Goal: Task Accomplishment & Management: Manage account settings

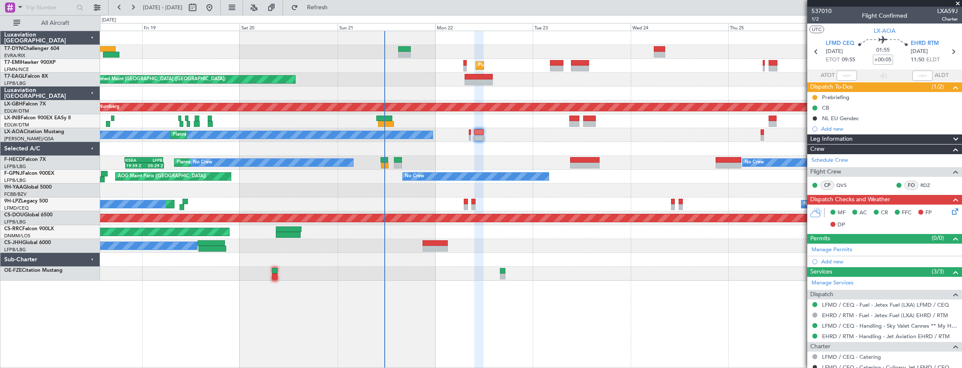
scroll to position [114, 0]
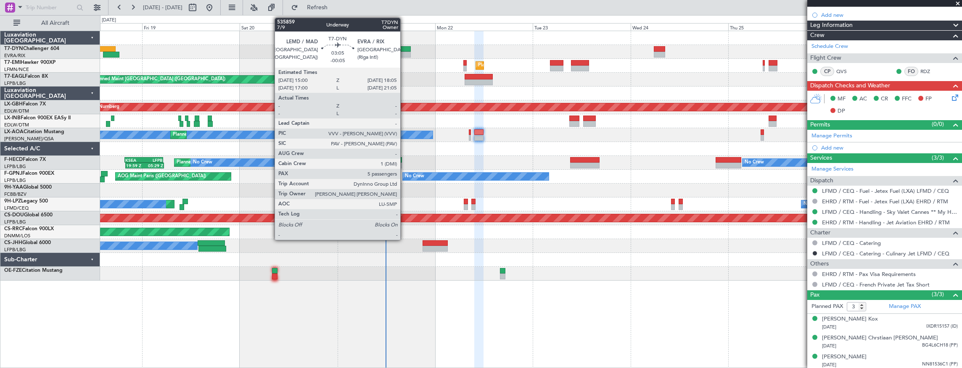
click at [405, 50] on div at bounding box center [404, 49] width 13 height 6
type input "-00:05"
type input "5"
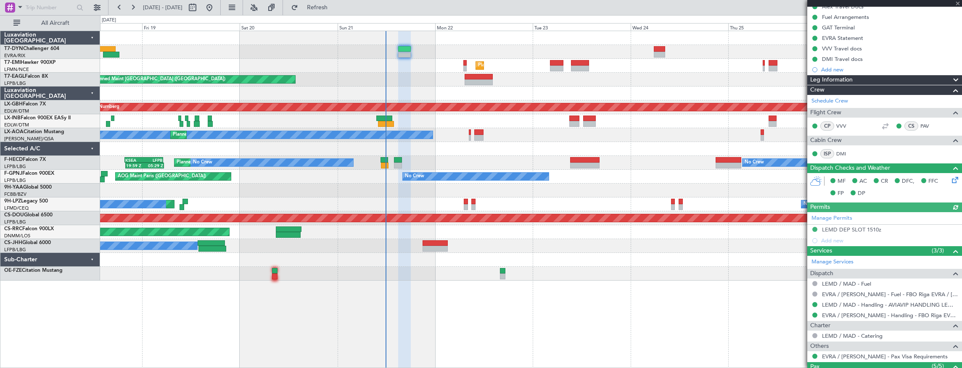
scroll to position [221, 0]
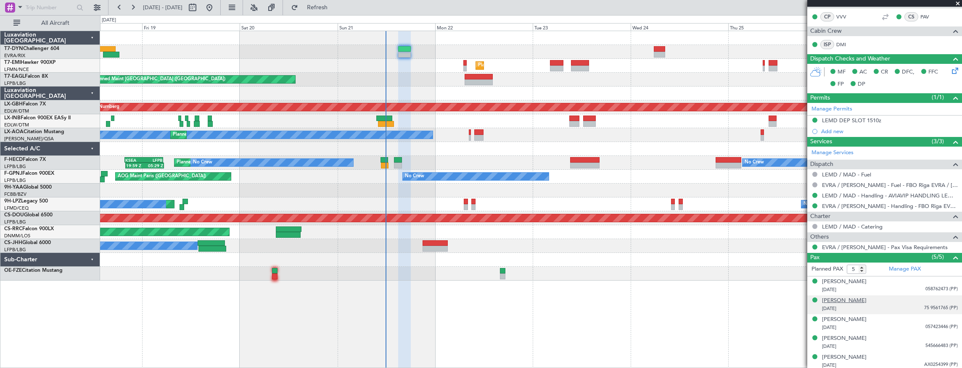
drag, startPoint x: 852, startPoint y: 299, endPoint x: 834, endPoint y: 299, distance: 18.1
click at [834, 299] on div "[PERSON_NAME]" at bounding box center [844, 301] width 45 height 8
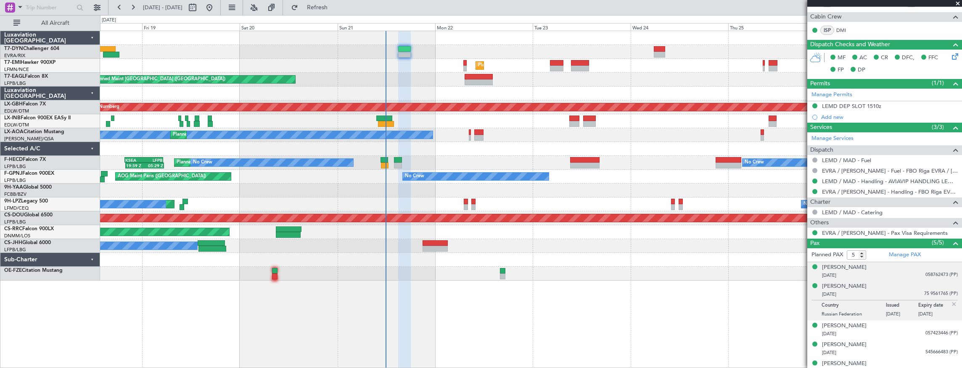
scroll to position [242, 0]
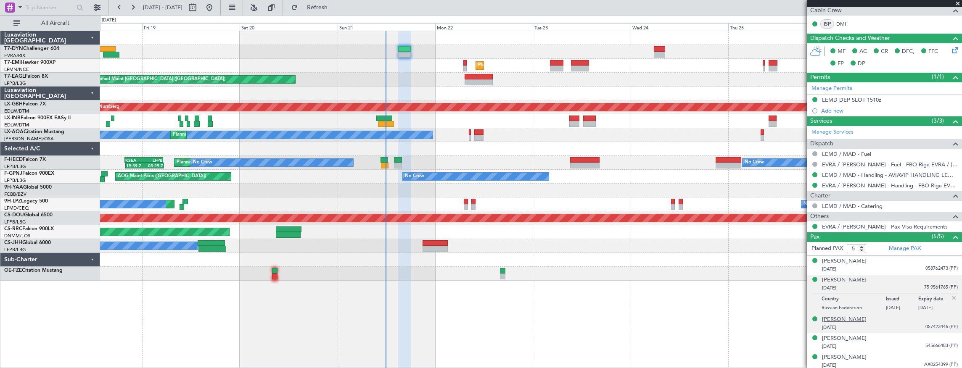
click at [846, 318] on div "[PERSON_NAME]" at bounding box center [844, 320] width 45 height 8
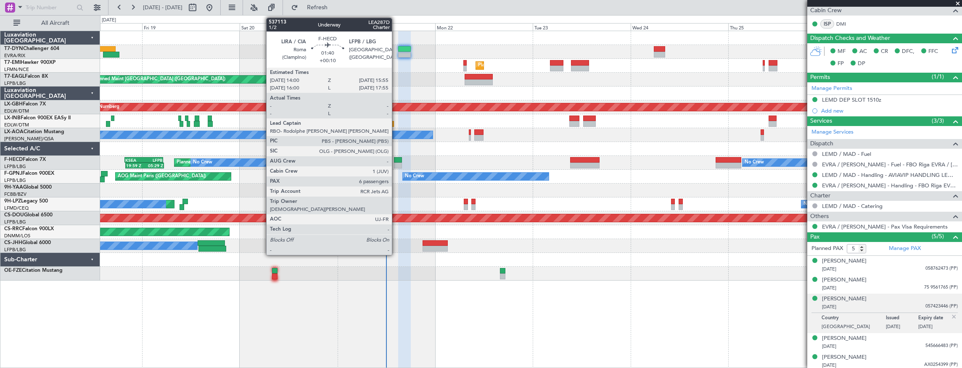
click at [396, 157] on div at bounding box center [398, 160] width 8 height 6
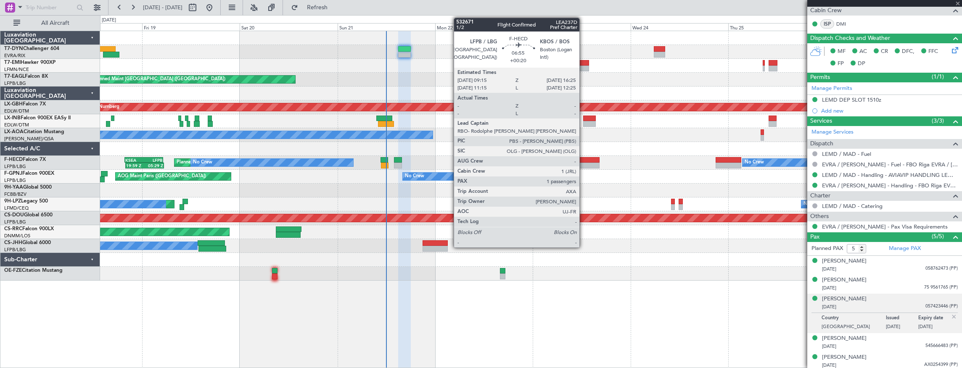
type input "+00:10"
type input "6"
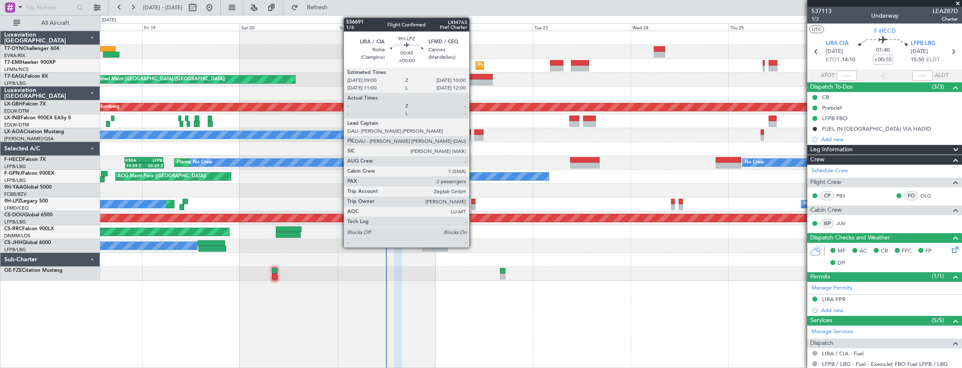
click at [474, 200] on div at bounding box center [473, 202] width 4 height 6
type input "2"
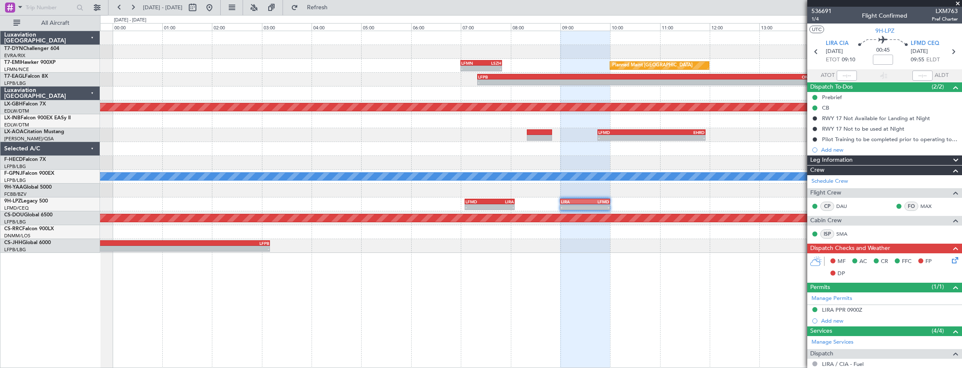
click at [200, 200] on div "- - LFMD 07:05 Z LIRA 08:05 Z - - LIRA 09:00 Z LFMD 10:00 Z" at bounding box center [531, 205] width 862 height 14
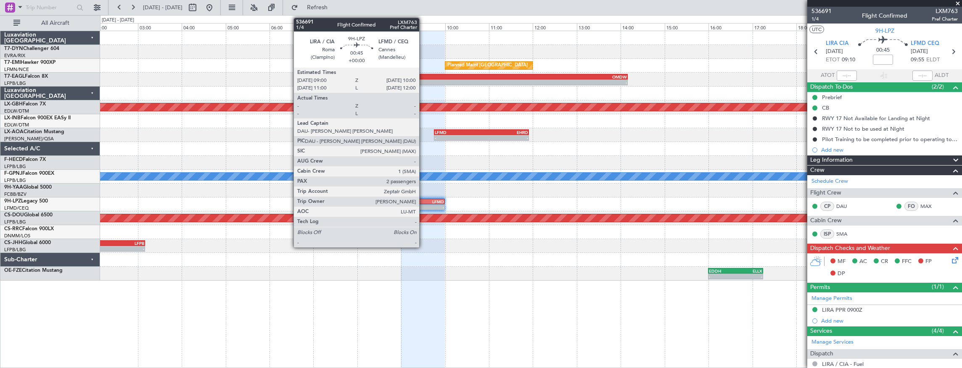
click at [423, 201] on div "LFMD" at bounding box center [433, 201] width 21 height 5
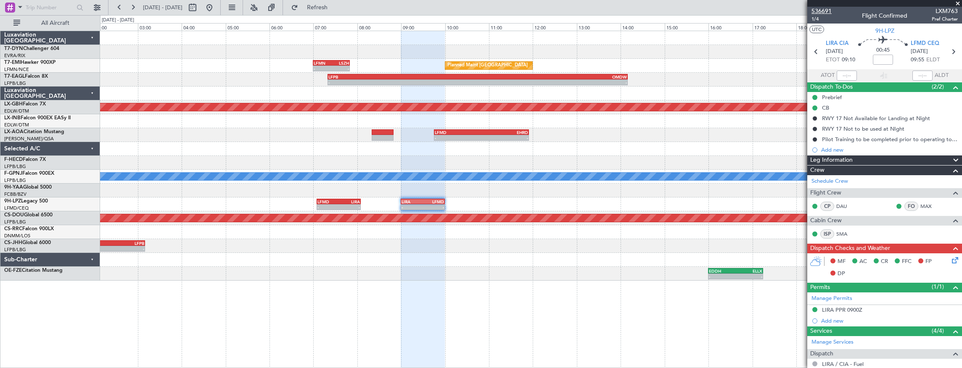
click at [823, 11] on span "536691" at bounding box center [822, 11] width 20 height 9
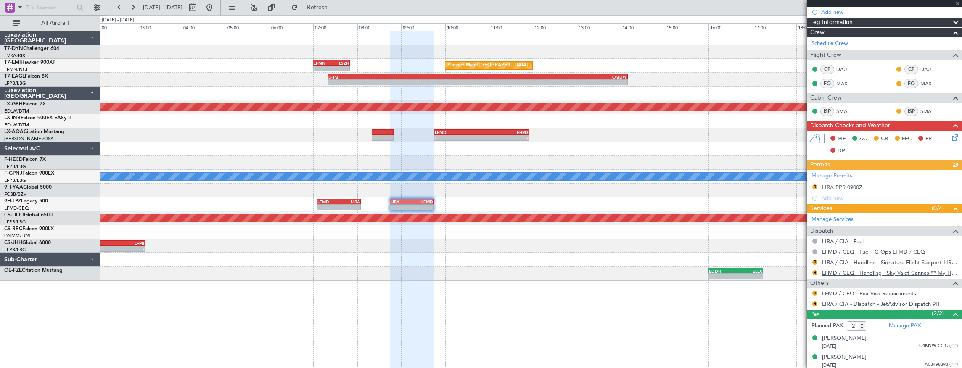
scroll to position [138, 0]
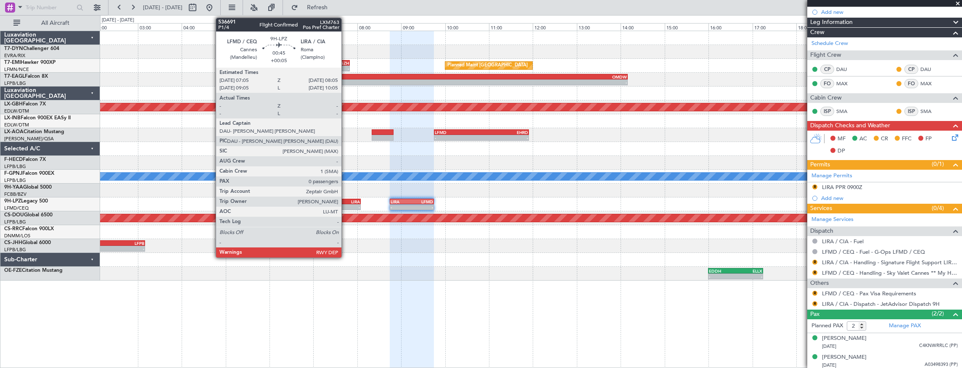
click at [346, 202] on div "LIRA" at bounding box center [349, 201] width 21 height 5
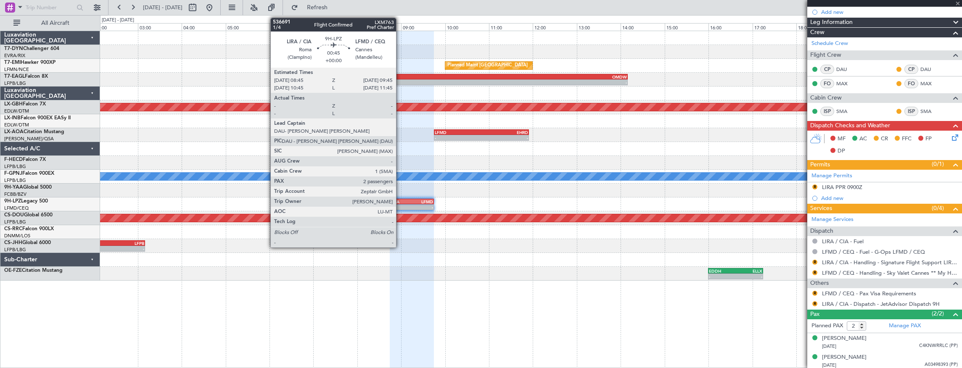
type input "+00:05"
type input "0"
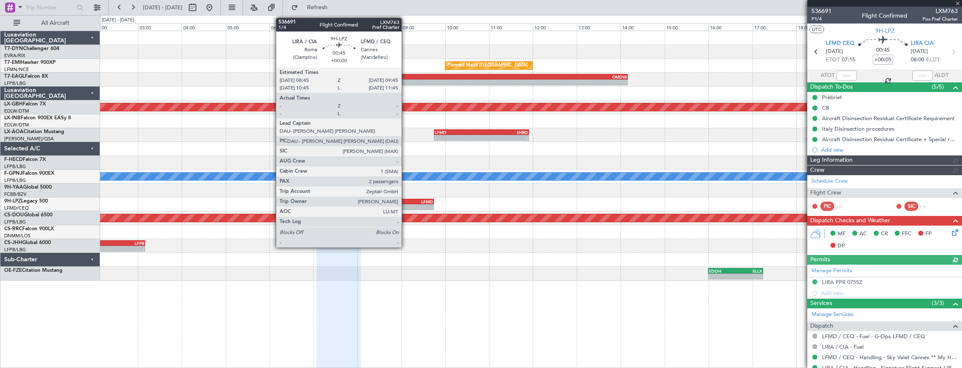
click at [406, 201] on div "LIRA" at bounding box center [401, 201] width 21 height 5
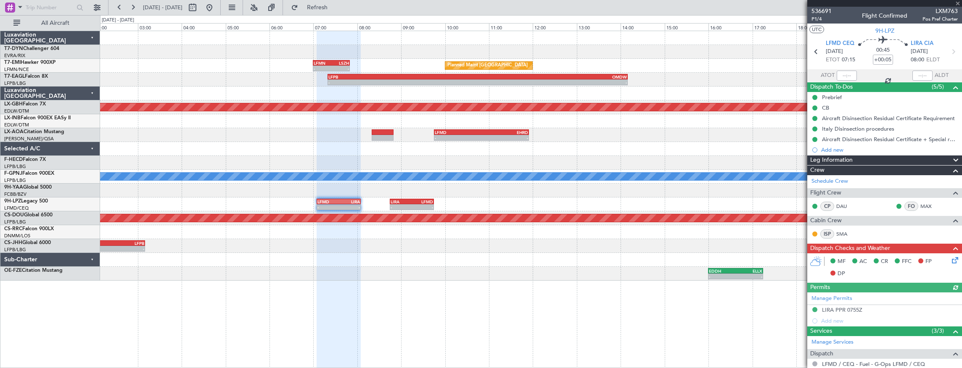
type input "2"
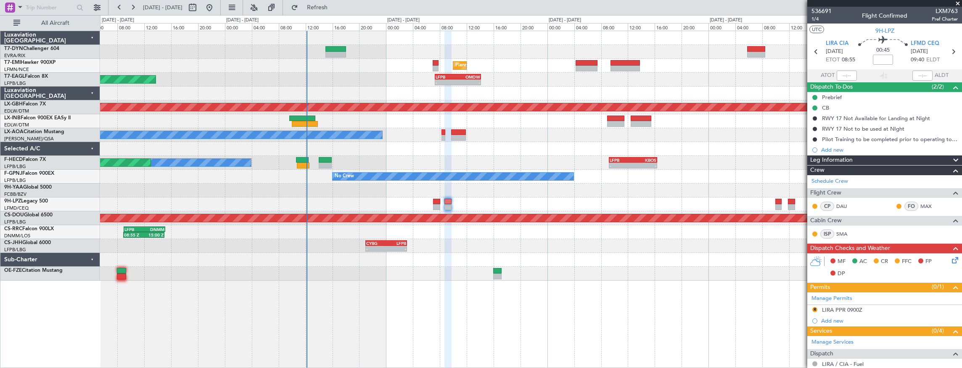
click at [625, 290] on div "Planned Maint [GEOGRAPHIC_DATA] - - LFPB 07:20 Z OMDW 14:10 Z Unplanned Maint […" at bounding box center [531, 200] width 863 height 338
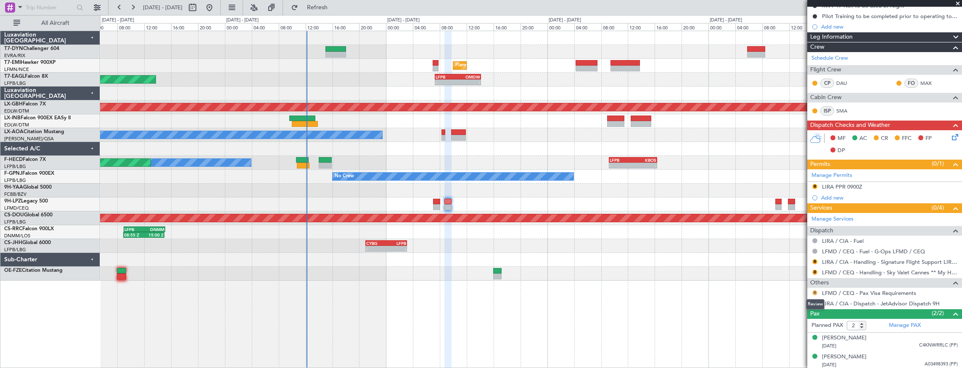
click at [813, 291] on button "R" at bounding box center [815, 293] width 5 height 5
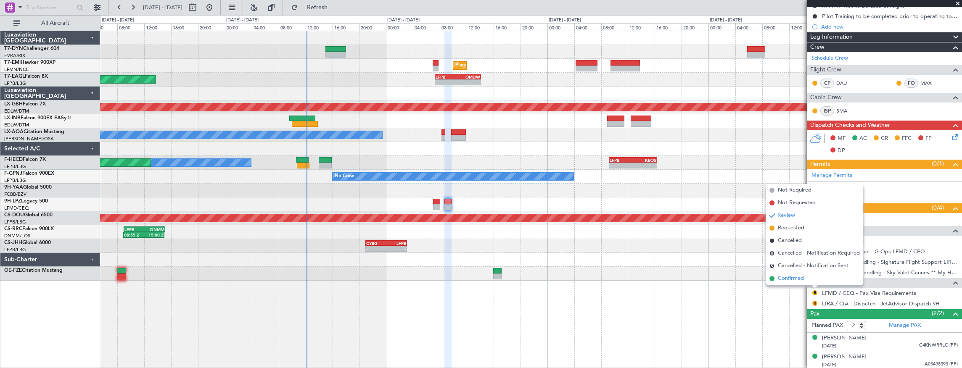
click at [781, 282] on span "Confirmed" at bounding box center [791, 279] width 26 height 8
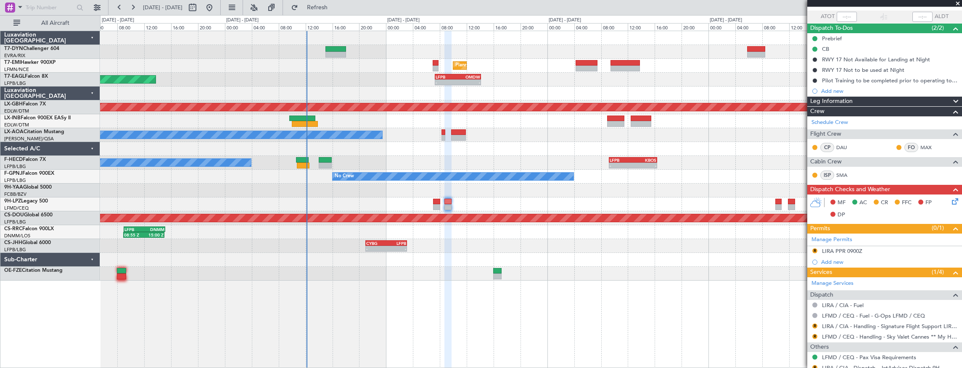
scroll to position [11, 0]
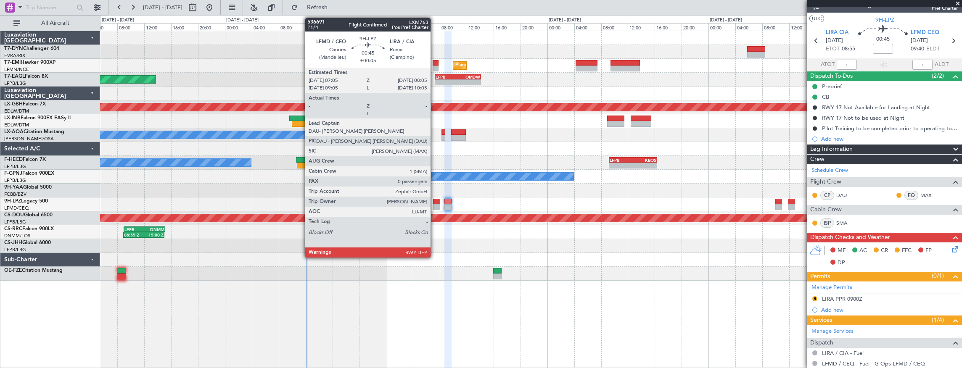
click at [435, 199] on div at bounding box center [436, 202] width 7 height 6
type input "+00:05"
type input "0"
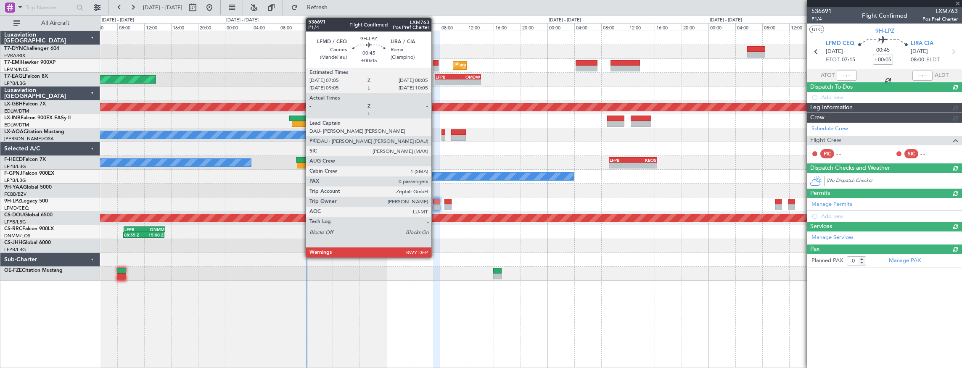
scroll to position [0, 0]
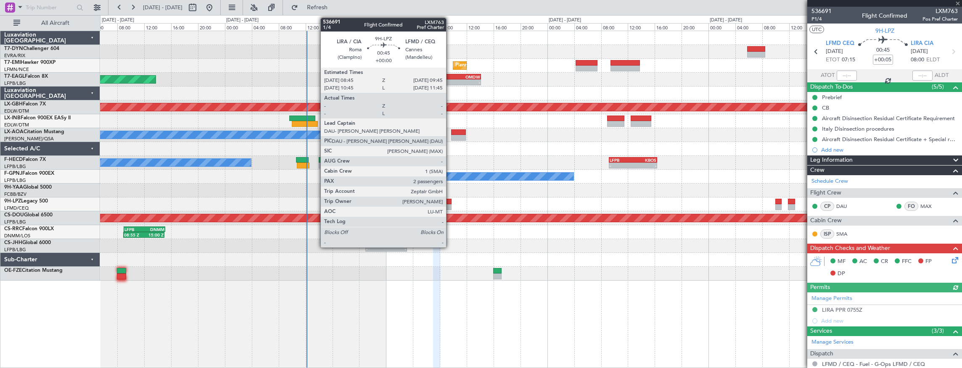
click at [448, 201] on div at bounding box center [448, 202] width 7 height 6
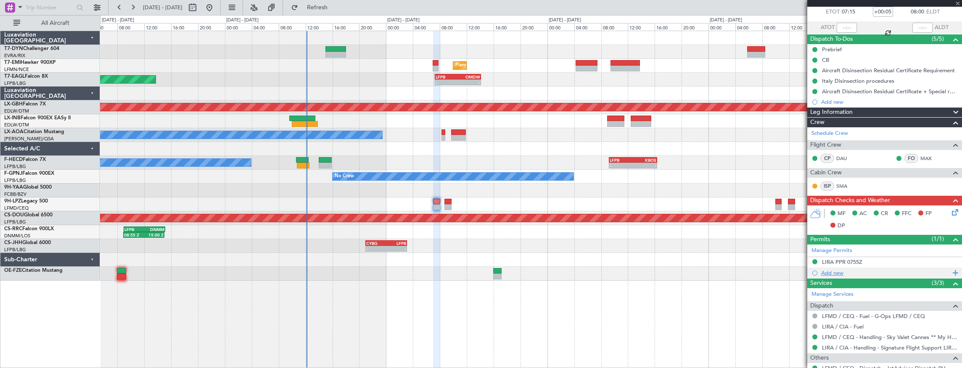
scroll to position [75, 0]
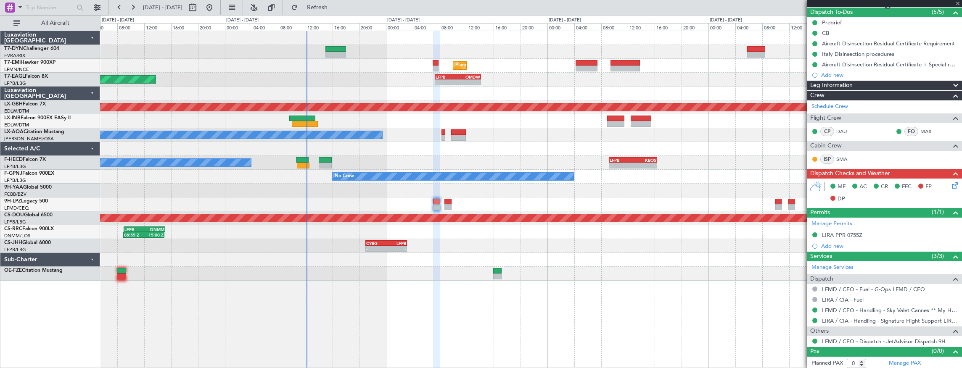
type input "2"
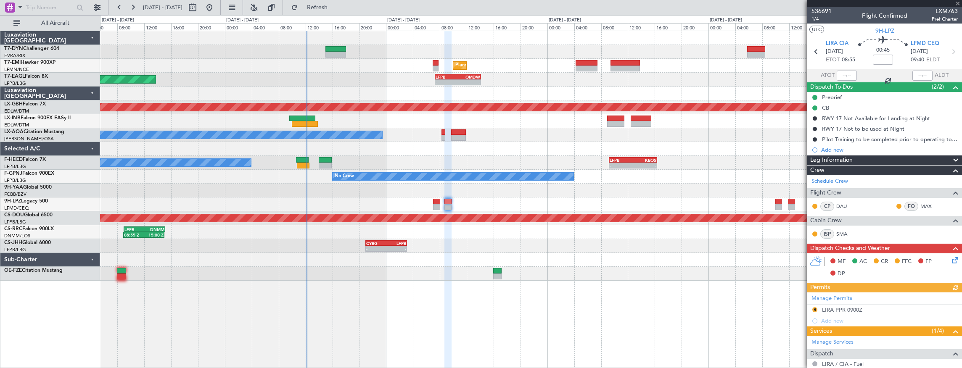
click at [953, 260] on icon at bounding box center [953, 259] width 7 height 7
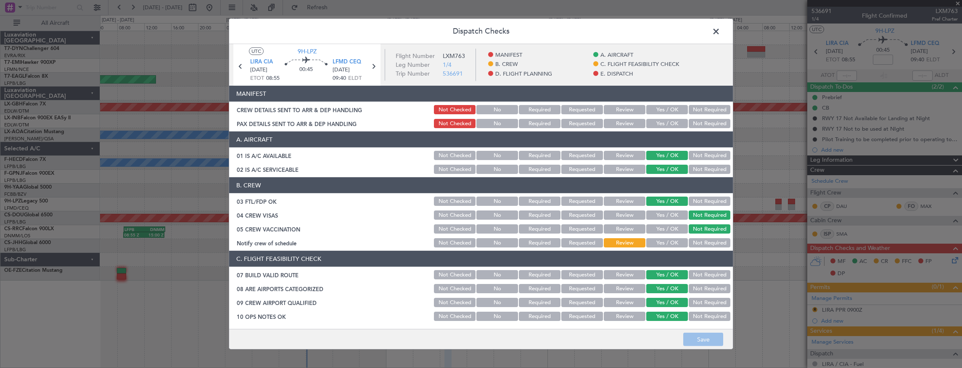
click at [720, 29] on span at bounding box center [720, 33] width 0 height 17
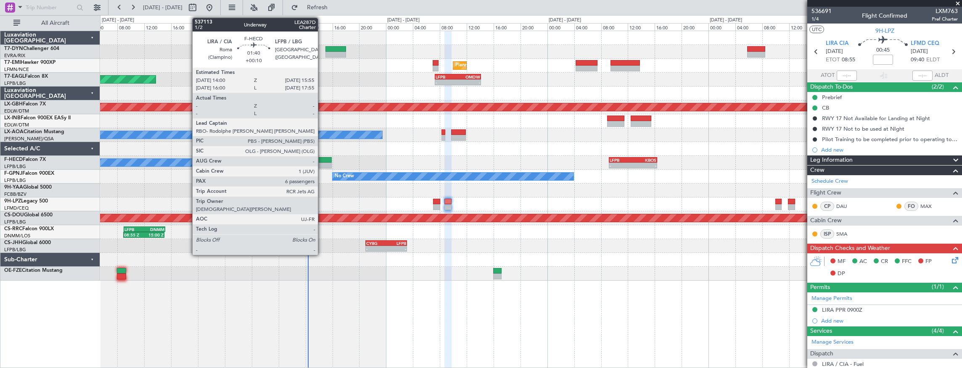
click at [322, 159] on div at bounding box center [325, 160] width 13 height 6
type input "+00:10"
type input "6"
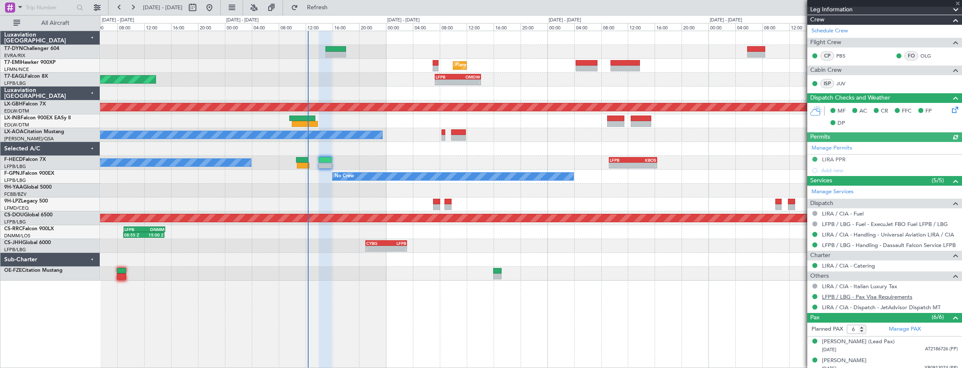
scroll to position [220, 0]
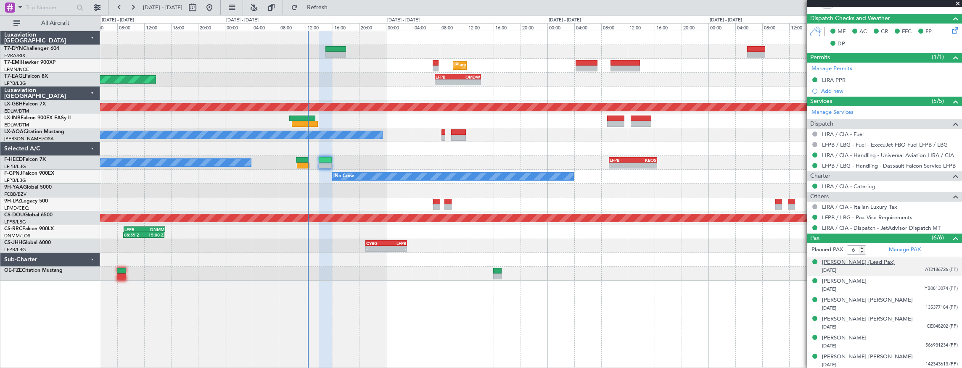
click at [860, 261] on div "[PERSON_NAME] (Lead Pax)" at bounding box center [858, 263] width 73 height 8
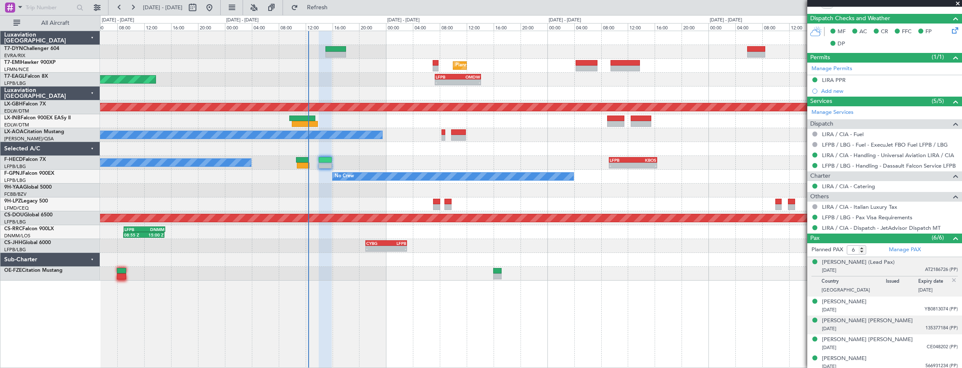
scroll to position [240, 0]
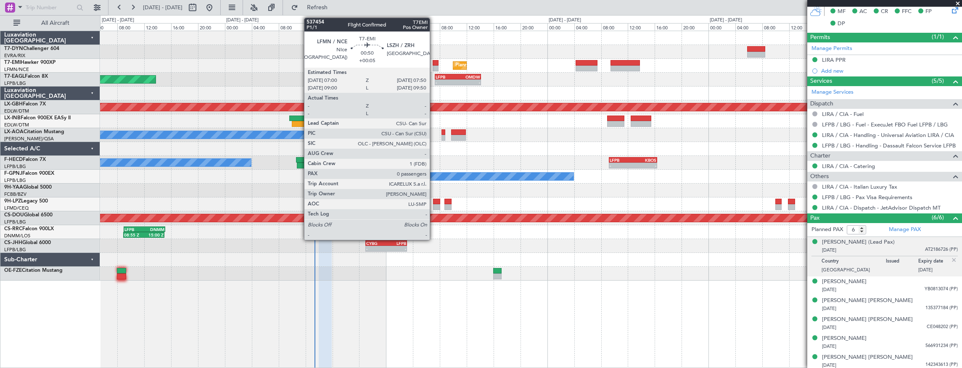
click at [434, 64] on div at bounding box center [436, 63] width 6 height 6
type input "+00:05"
type input "0"
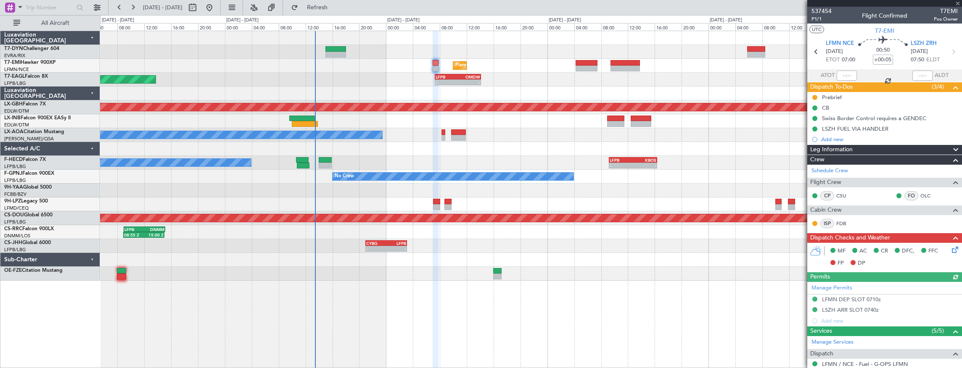
click at [329, 48] on div at bounding box center [336, 49] width 21 height 6
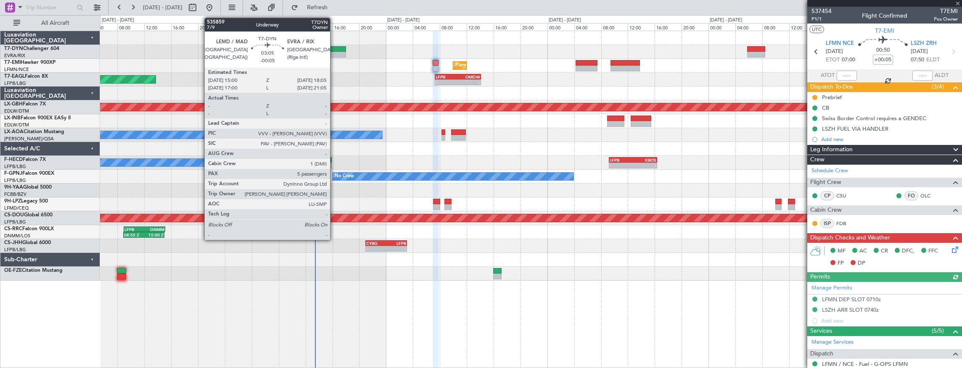
type input "-00:05"
type input "5"
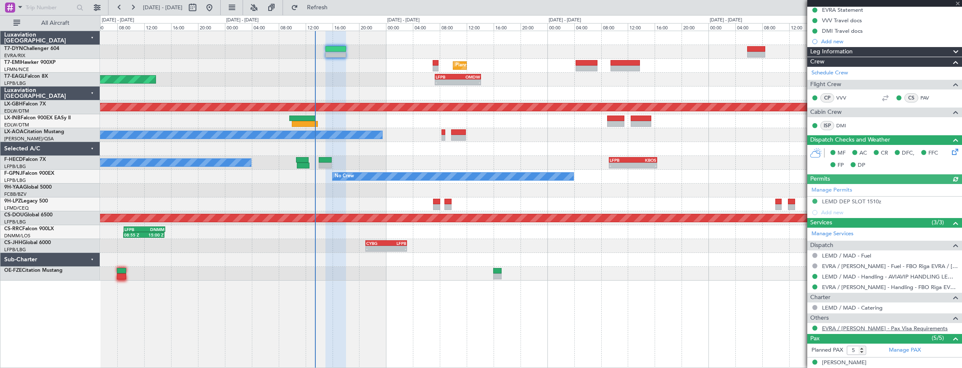
scroll to position [221, 0]
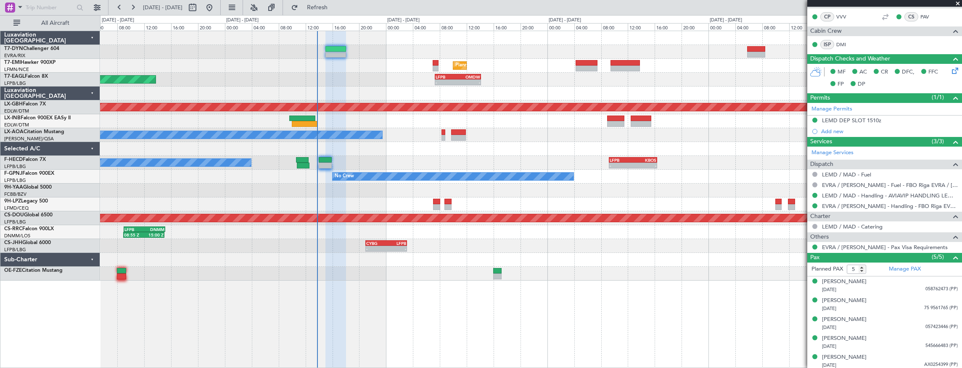
click at [391, 73] on div "Unplanned Maint [GEOGRAPHIC_DATA] ([GEOGRAPHIC_DATA]) - - LFPB 07:20 Z OMDW 14:…" at bounding box center [531, 80] width 862 height 14
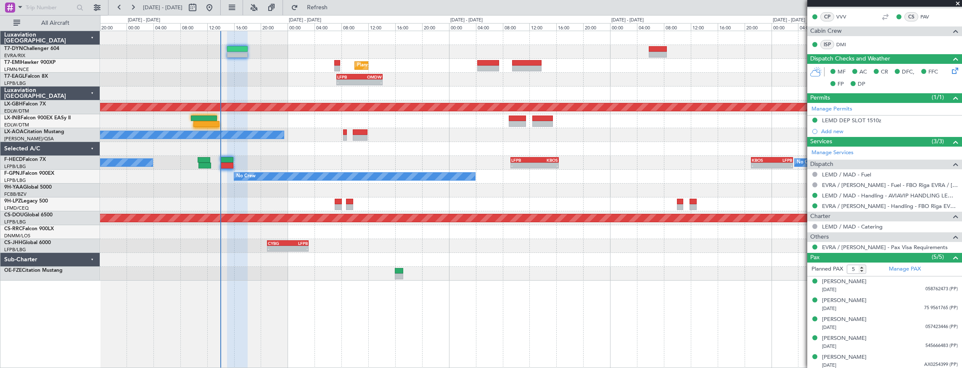
click at [405, 138] on div "No Crew Nice ([GEOGRAPHIC_DATA])" at bounding box center [531, 135] width 862 height 14
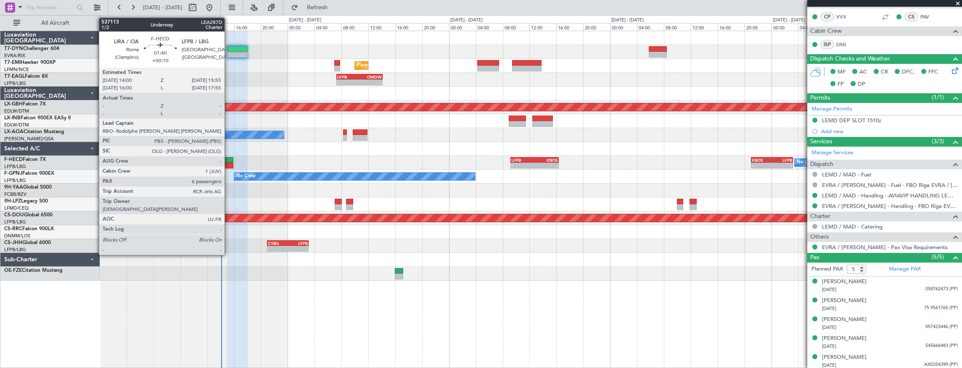
click at [229, 161] on div at bounding box center [226, 160] width 13 height 6
type input "+00:10"
type input "6"
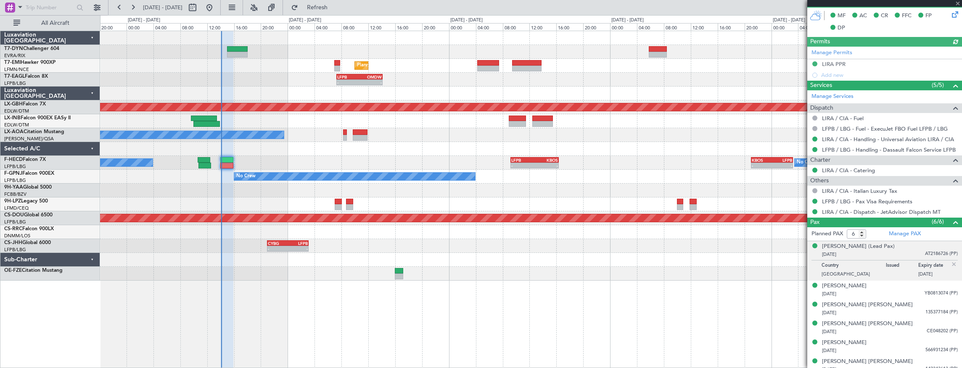
scroll to position [240, 0]
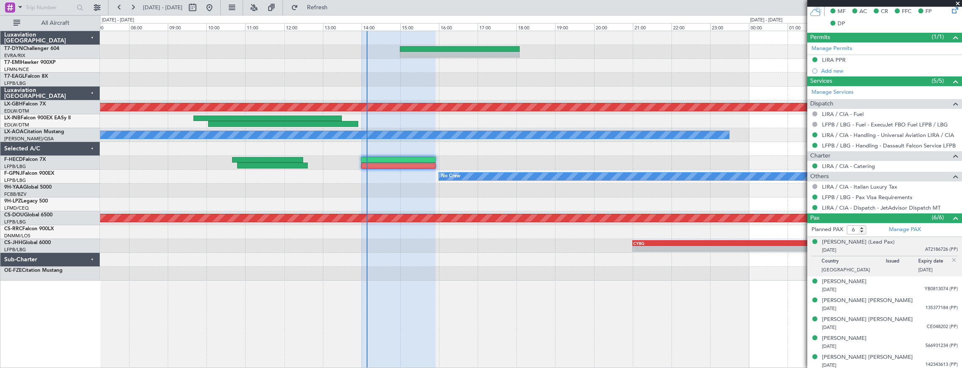
click at [529, 165] on div "No Crew" at bounding box center [531, 163] width 862 height 14
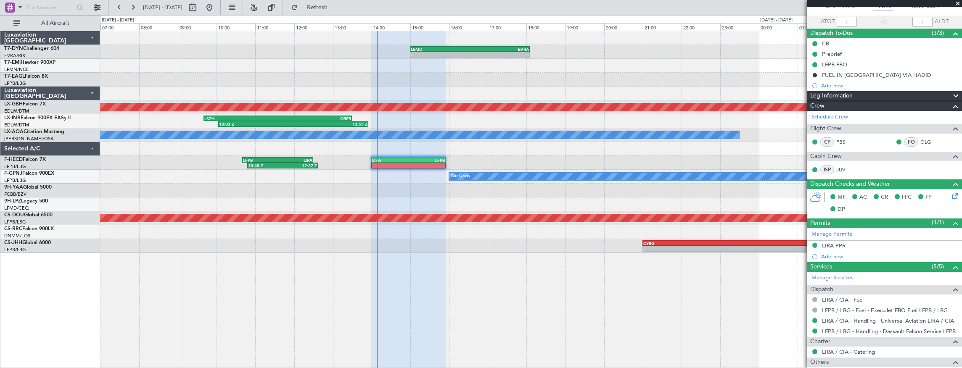
scroll to position [0, 0]
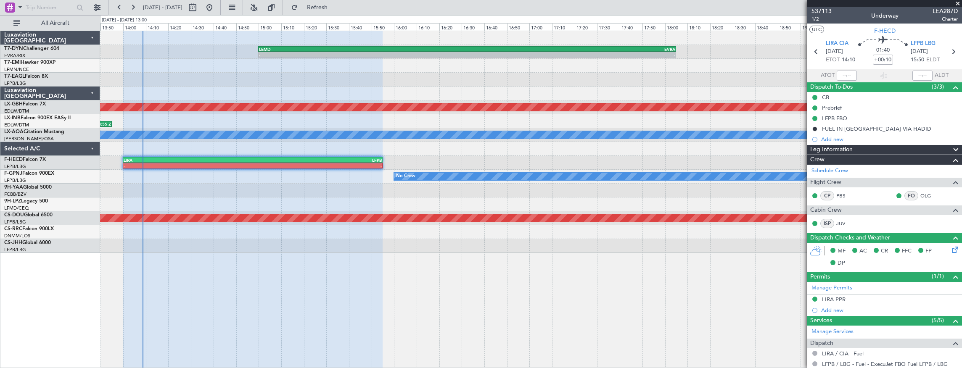
click at [194, 204] on div "- - LEMD 15:00 Z EVRA 18:05 Z Planned Maint Nurnberg 10:03 Z 13:55 Z LSZH 09:40…" at bounding box center [531, 142] width 862 height 222
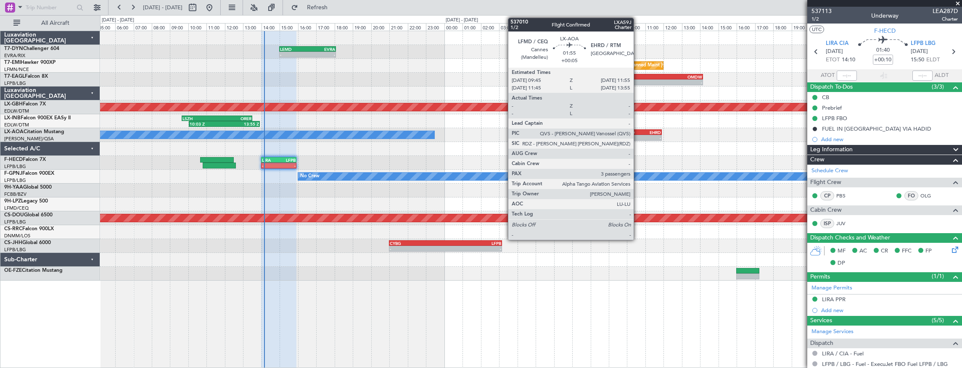
click at [638, 130] on div "LFMD" at bounding box center [632, 132] width 19 height 5
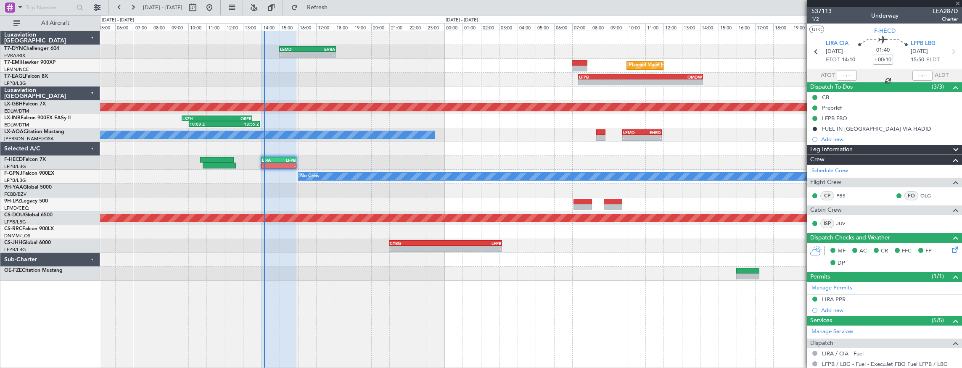
type input "+00:05"
type input "3"
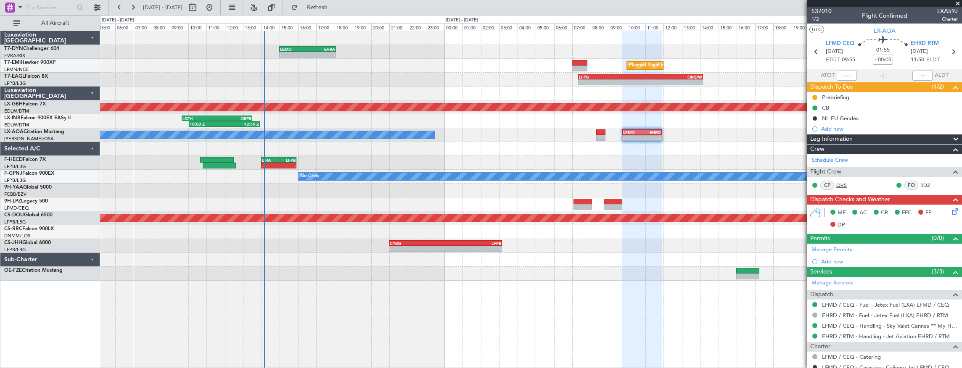
click at [848, 186] on link "QVS" at bounding box center [845, 186] width 19 height 8
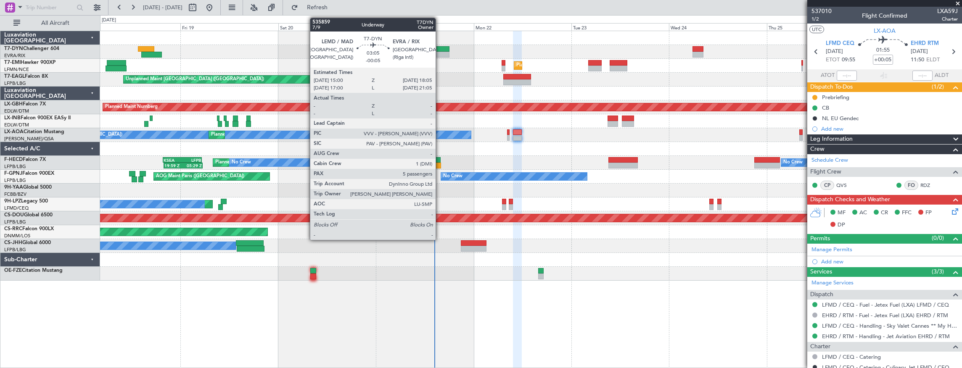
click at [440, 48] on div at bounding box center [443, 49] width 13 height 6
type input "-00:05"
type input "5"
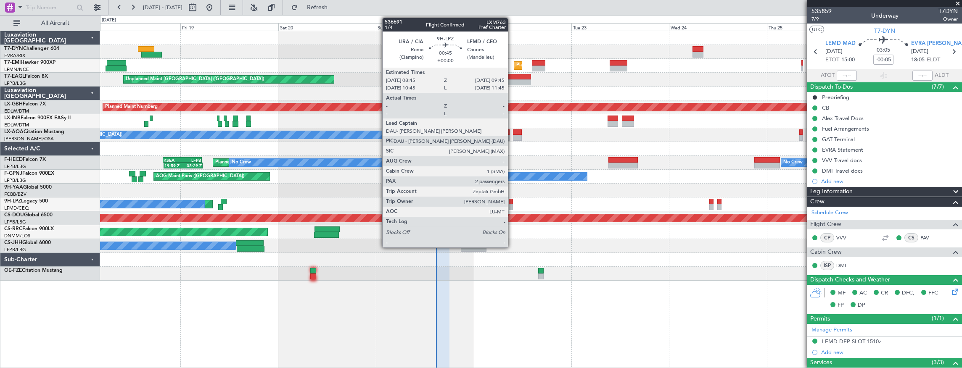
click at [512, 201] on div at bounding box center [511, 202] width 4 height 6
type input "2"
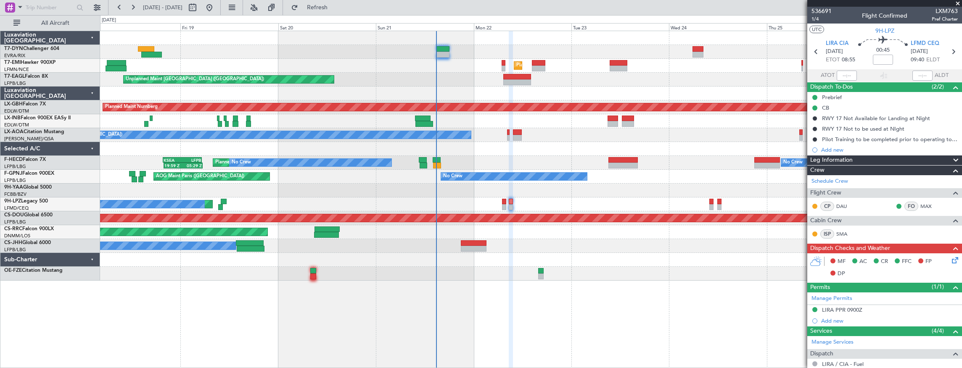
scroll to position [112, 0]
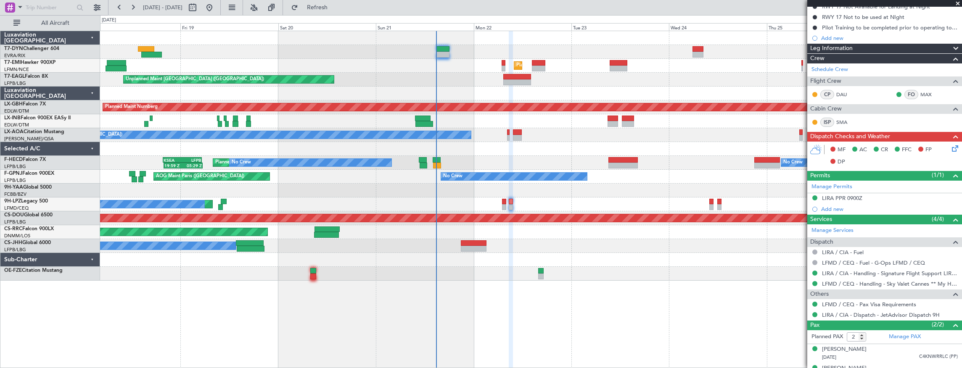
click at [950, 147] on icon at bounding box center [953, 147] width 7 height 7
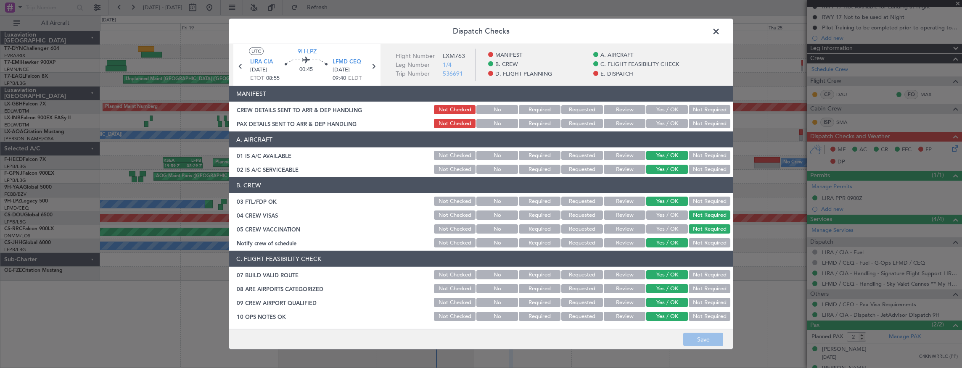
click at [720, 28] on span at bounding box center [720, 33] width 0 height 17
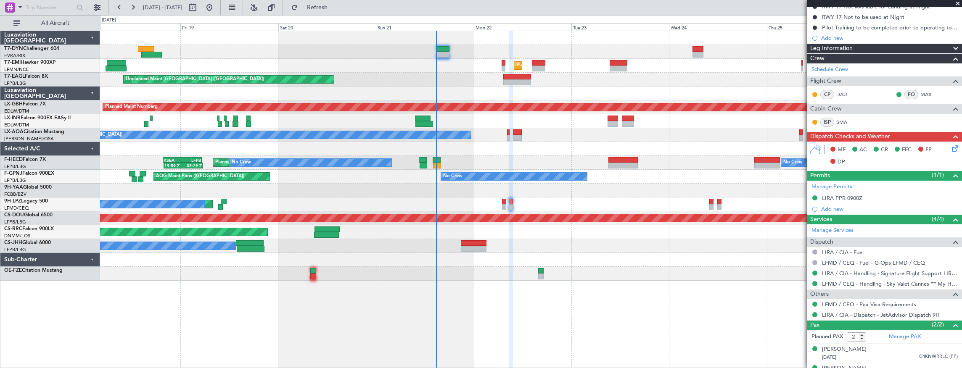
click at [950, 146] on icon at bounding box center [953, 147] width 7 height 7
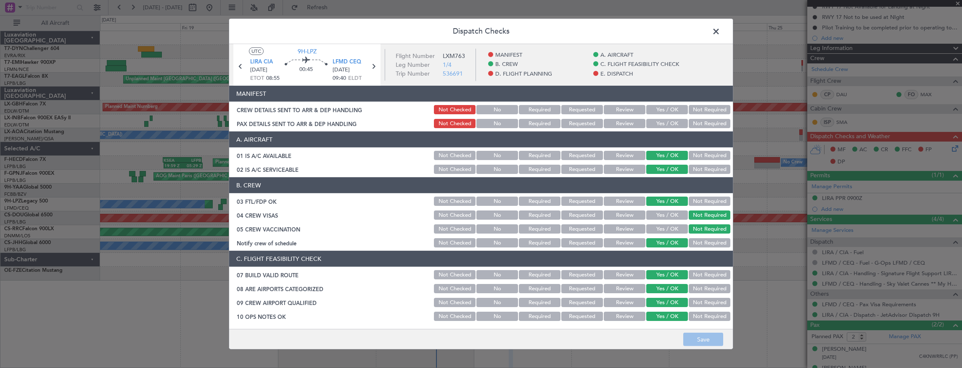
click at [663, 111] on button "Yes / OK" at bounding box center [667, 109] width 42 height 9
click at [664, 123] on button "Yes / OK" at bounding box center [667, 123] width 42 height 9
click at [701, 338] on button "Save" at bounding box center [703, 339] width 40 height 13
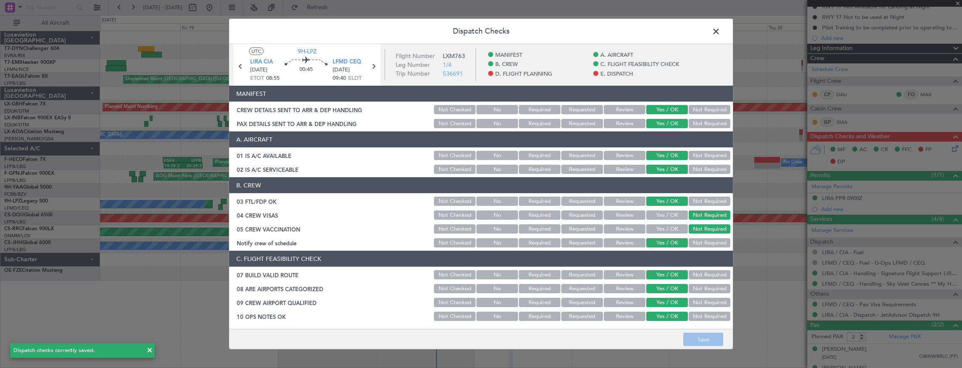
click at [720, 31] on span at bounding box center [720, 33] width 0 height 17
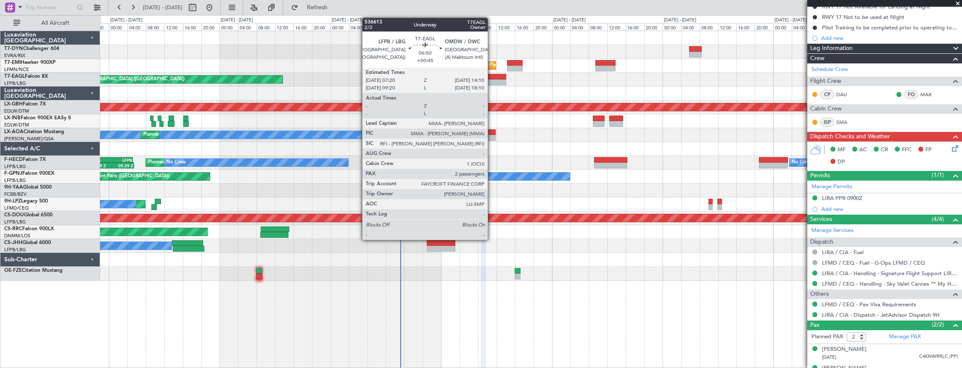
click at [492, 74] on div at bounding box center [491, 77] width 32 height 6
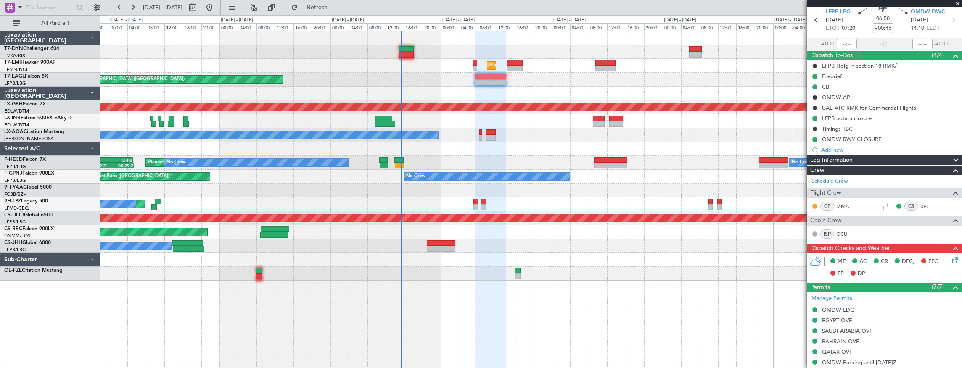
scroll to position [0, 0]
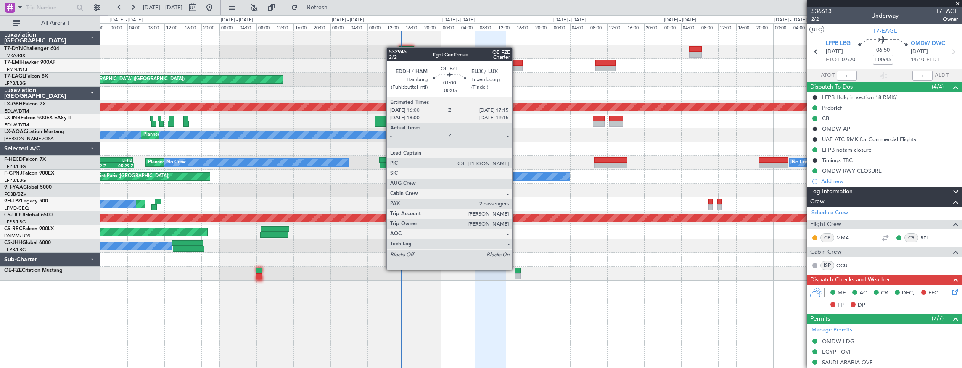
click at [516, 269] on div at bounding box center [518, 271] width 6 height 6
type input "-00:05"
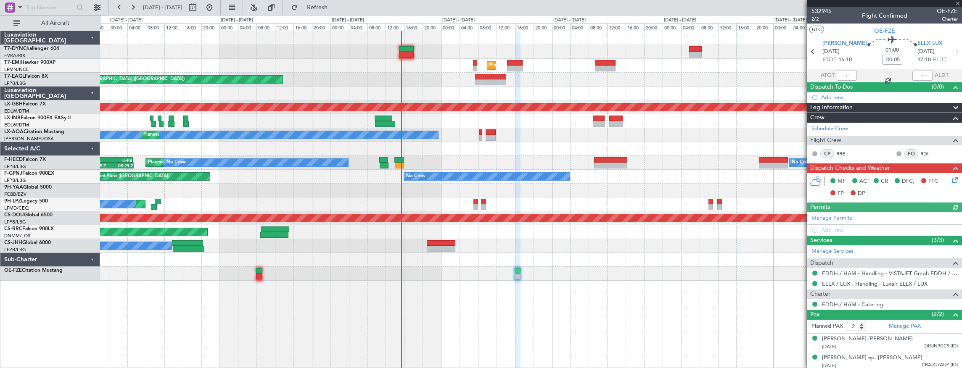
scroll to position [1, 0]
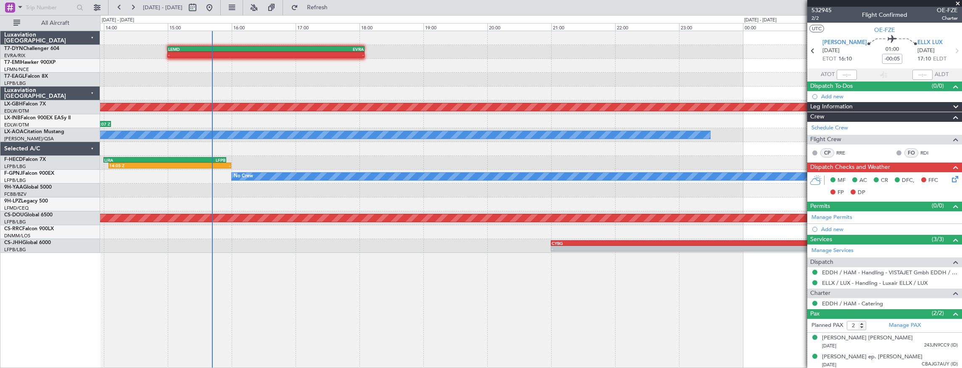
click at [258, 167] on div "- - LEMD 15:00 Z EVRA 18:05 Z Planned Maint Nurnberg 09:48 Z 14:07 Z LSZH 09:40…" at bounding box center [531, 142] width 862 height 222
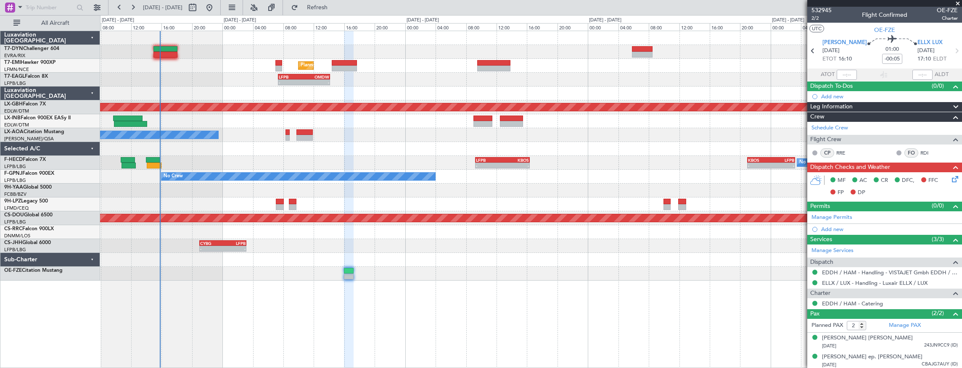
click at [410, 270] on div "Planned Maint Zurich - - LFPB 07:20 Z OMDW 14:10 Z Unplanned Maint Paris (Le Bo…" at bounding box center [531, 200] width 863 height 338
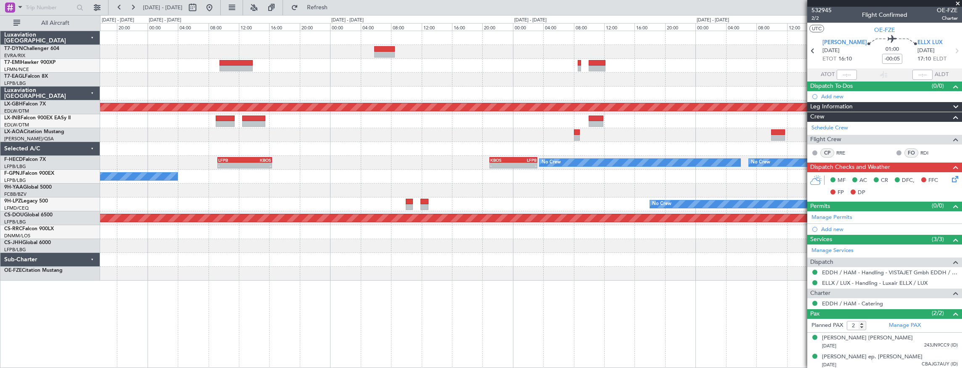
click at [373, 270] on div "Planned Maint Zurich LFPB 07:20 Z OMDW 14:10 Z - - Grounded Dubai (Al Maktoum I…" at bounding box center [531, 200] width 863 height 338
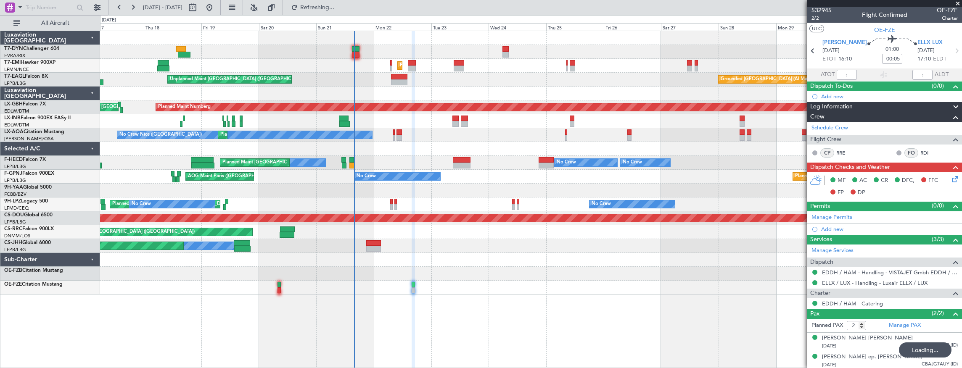
click at [508, 299] on div "Unplanned Maint Riga (Riga Intl) Planned Maint Zurich Grounded Dubai (Al Maktou…" at bounding box center [531, 200] width 863 height 338
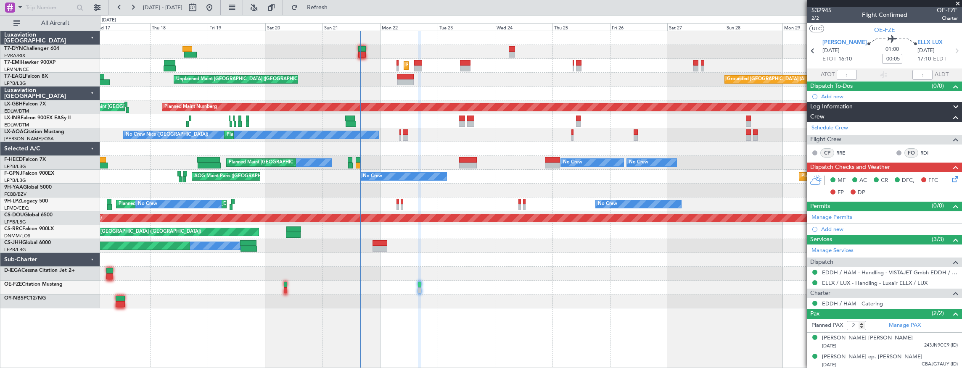
click at [519, 251] on div "Owner Planned Maint Paris (Le Bourget)" at bounding box center [531, 246] width 862 height 14
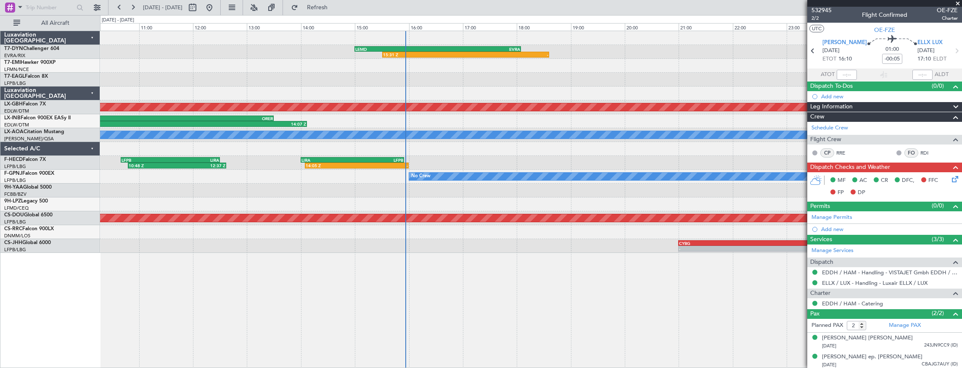
click at [449, 143] on div "15:31 Z - LEMD 15:00 Z EVRA 18:05 Z Planned Maint Nurnberg 09:48 Z 14:07 Z LSZH…" at bounding box center [531, 142] width 862 height 222
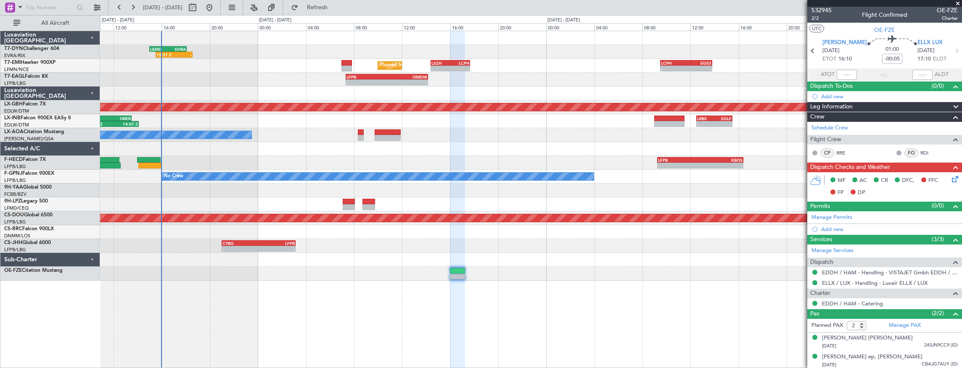
click at [234, 54] on div "15:31 Z - LEMD 15:00 Z EVRA 18:05 Z" at bounding box center [531, 52] width 862 height 14
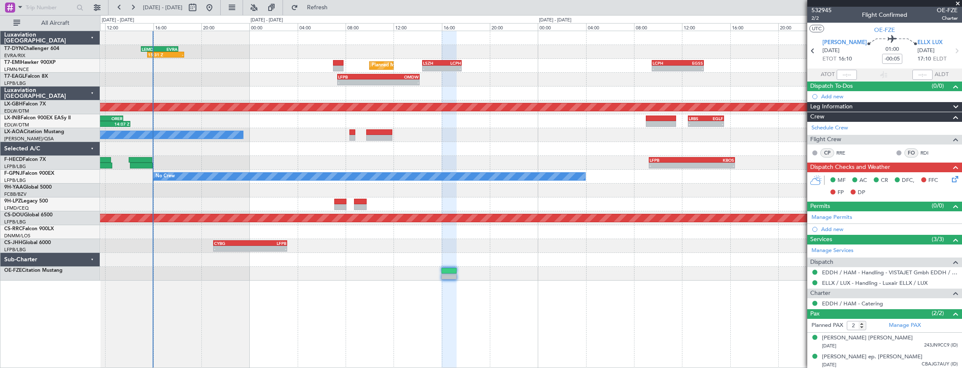
click at [492, 77] on div "15:31 Z - LEMD 15:00 Z EVRA 18:05 Z Planned Maint Zurich - - LSZH 14:25 Z LCPH …" at bounding box center [531, 156] width 862 height 250
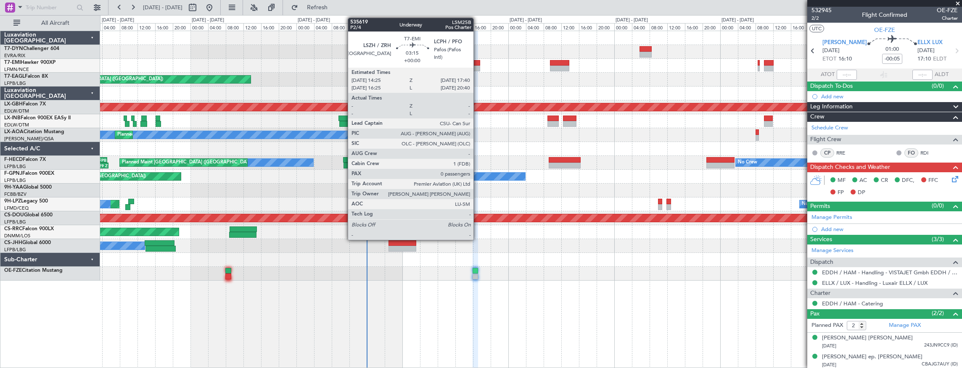
click at [478, 64] on div at bounding box center [473, 63] width 15 height 6
type input "0"
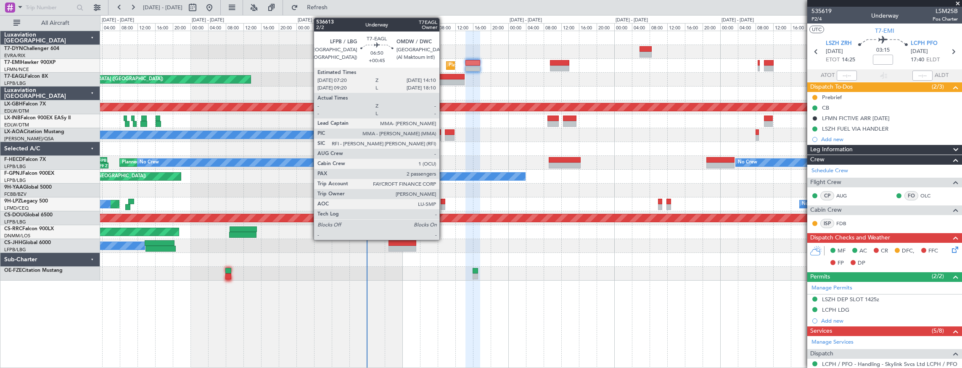
click at [444, 77] on div at bounding box center [449, 77] width 30 height 6
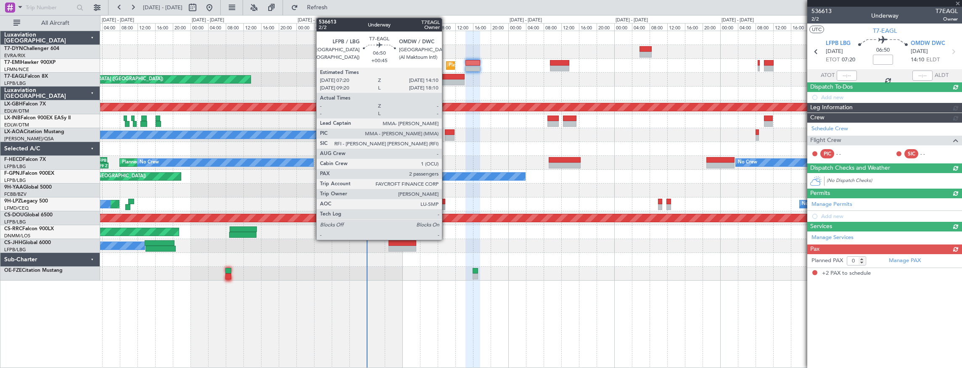
type input "+00:45"
type input "2"
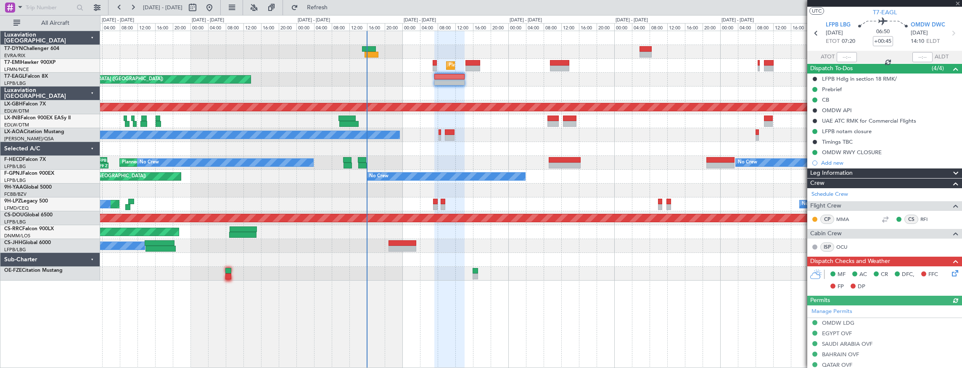
scroll to position [28, 0]
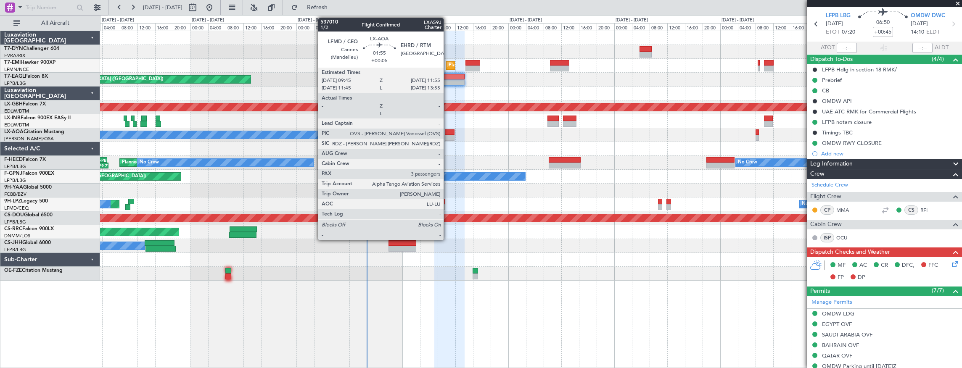
click at [448, 133] on div at bounding box center [450, 133] width 10 height 6
type input "+00:05"
type input "3"
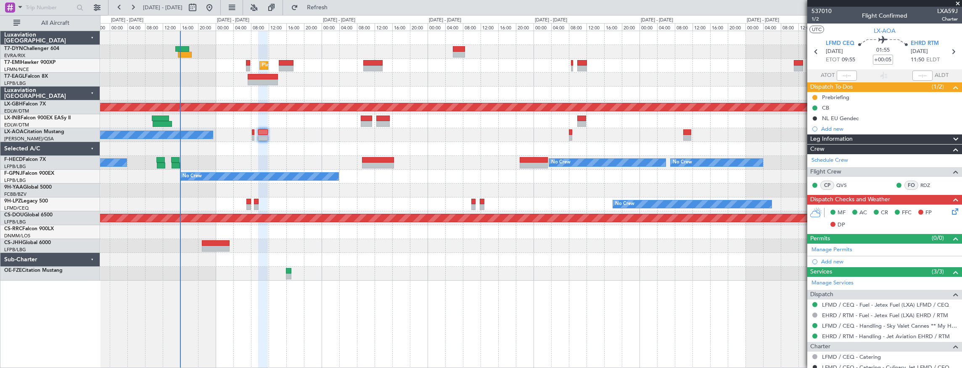
click at [461, 156] on div "Planned Maint Zurich Grounded Dubai (Al Maktoum Intl) Unplanned Maint Paris (Le…" at bounding box center [531, 156] width 862 height 250
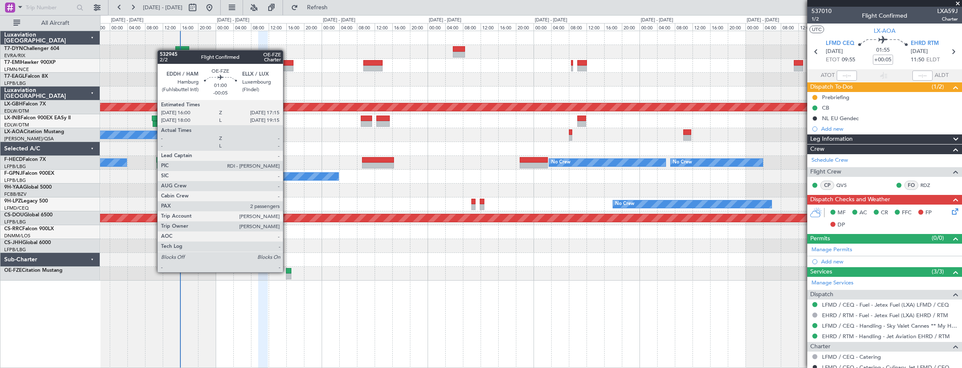
click at [287, 272] on div at bounding box center [289, 271] width 6 height 6
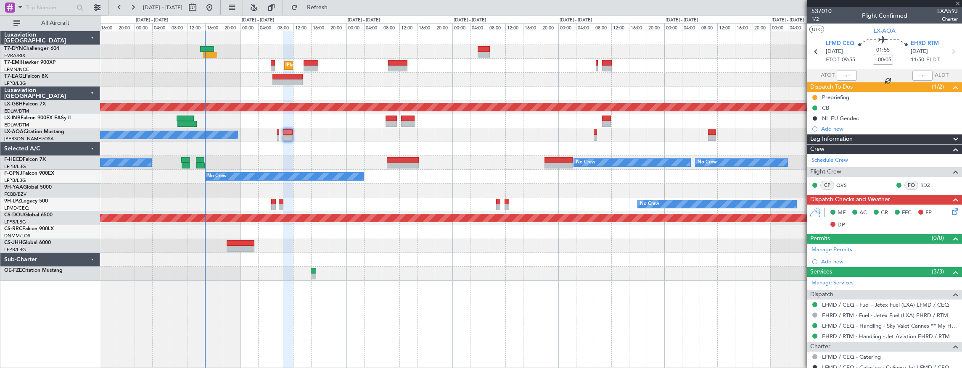
click at [346, 284] on div "Planned Maint Zurich Grounded Dubai (Al Maktoum Intl) Unplanned Maint Paris (Le…" at bounding box center [531, 200] width 863 height 338
type input "-00:05"
type input "2"
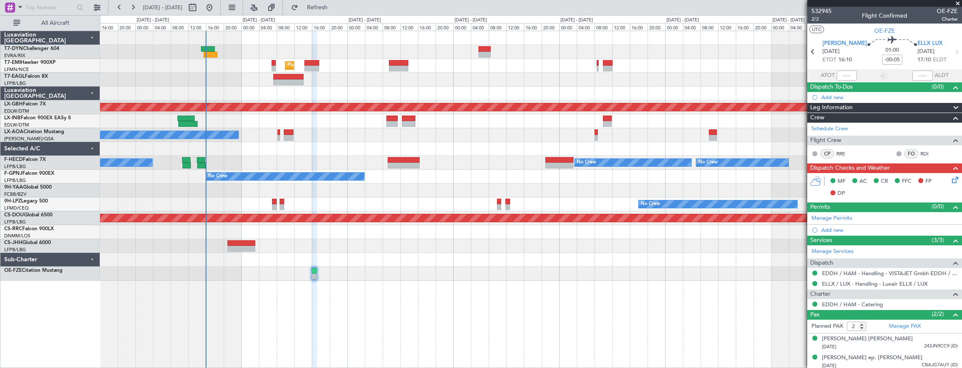
scroll to position [1, 0]
